Goal: Information Seeking & Learning: Learn about a topic

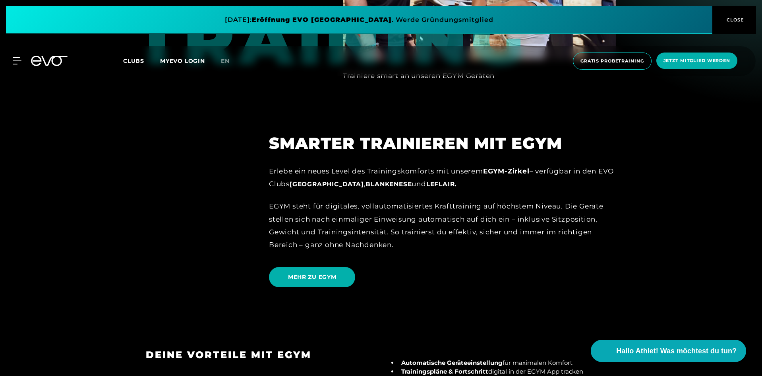
scroll to position [837, 0]
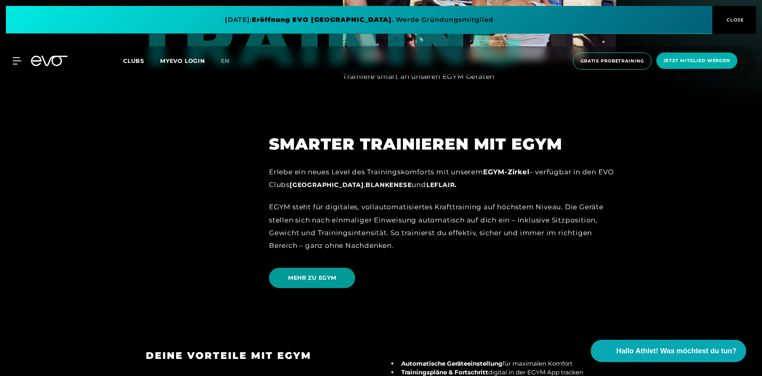
click at [347, 267] on span "MEHR ZU EGYM" at bounding box center [312, 277] width 86 height 20
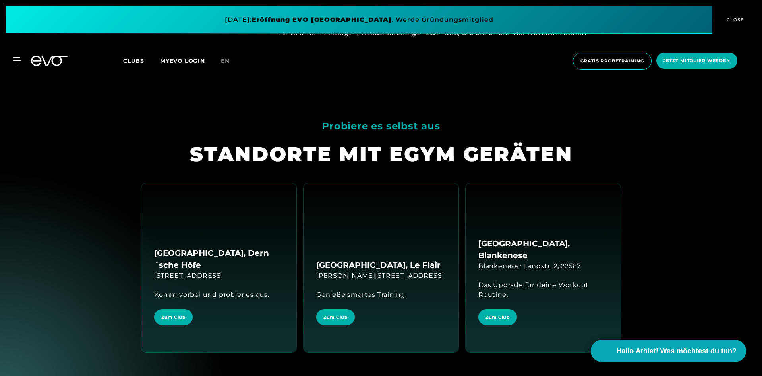
scroll to position [1371, 0]
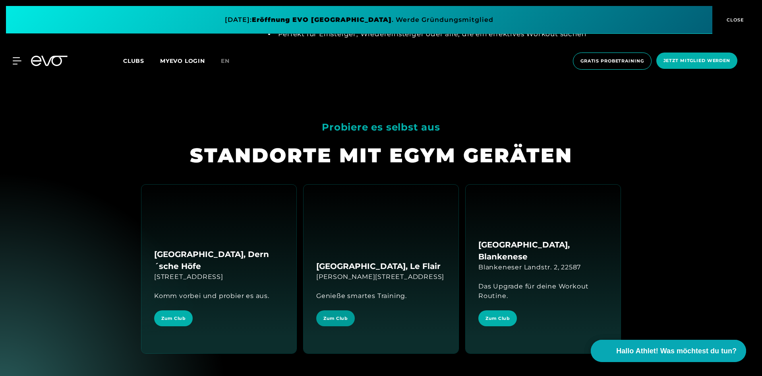
click at [326, 318] on span "Zum Club" at bounding box center [335, 318] width 24 height 7
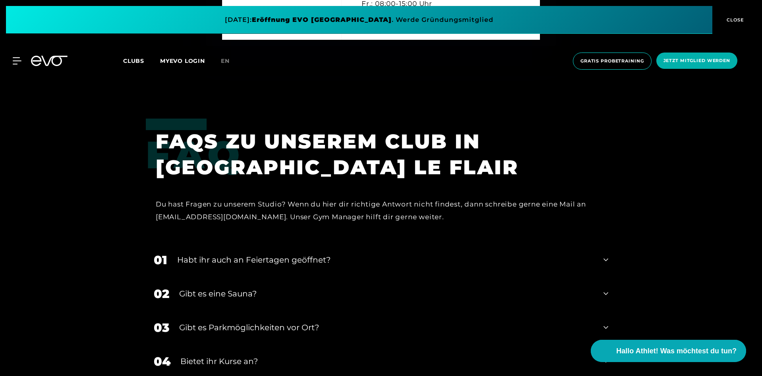
scroll to position [2705, 0]
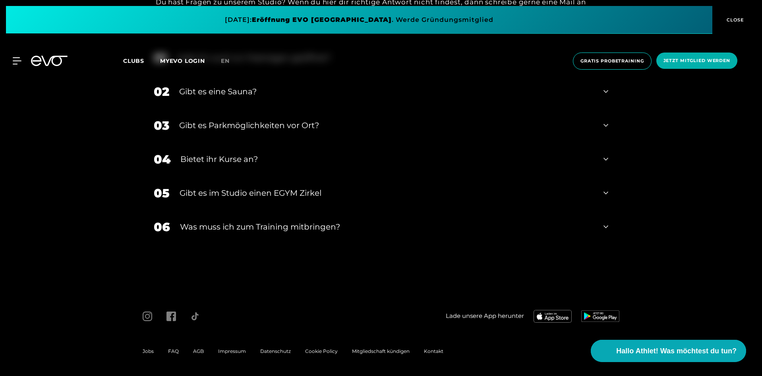
click at [384, 192] on div "Gibt es im Studio einen EGYM Zirkel" at bounding box center [387, 193] width 414 height 12
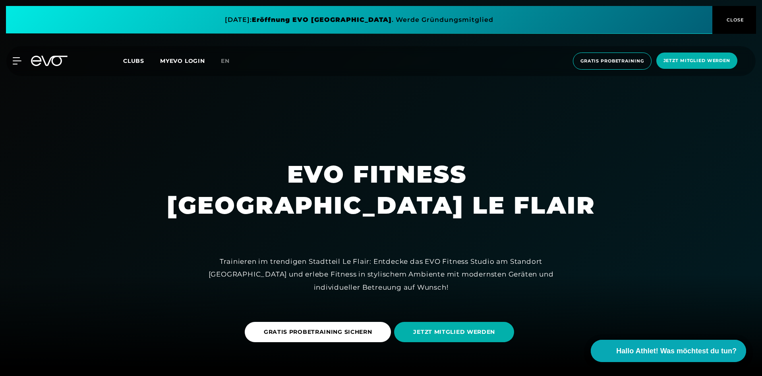
scroll to position [0, 0]
